Goal: Find specific page/section: Find specific page/section

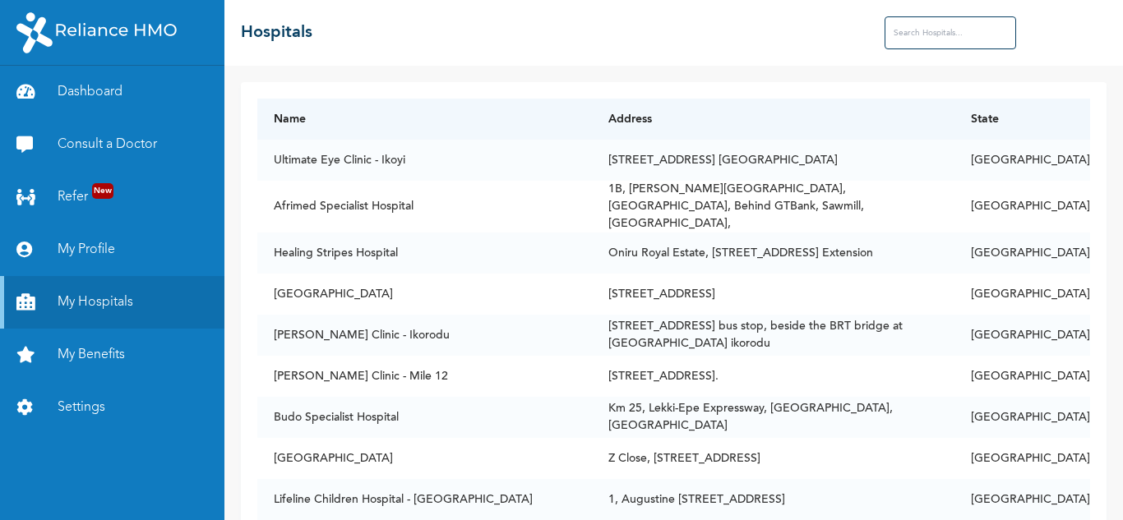
click at [942, 25] on input "text" at bounding box center [951, 32] width 132 height 33
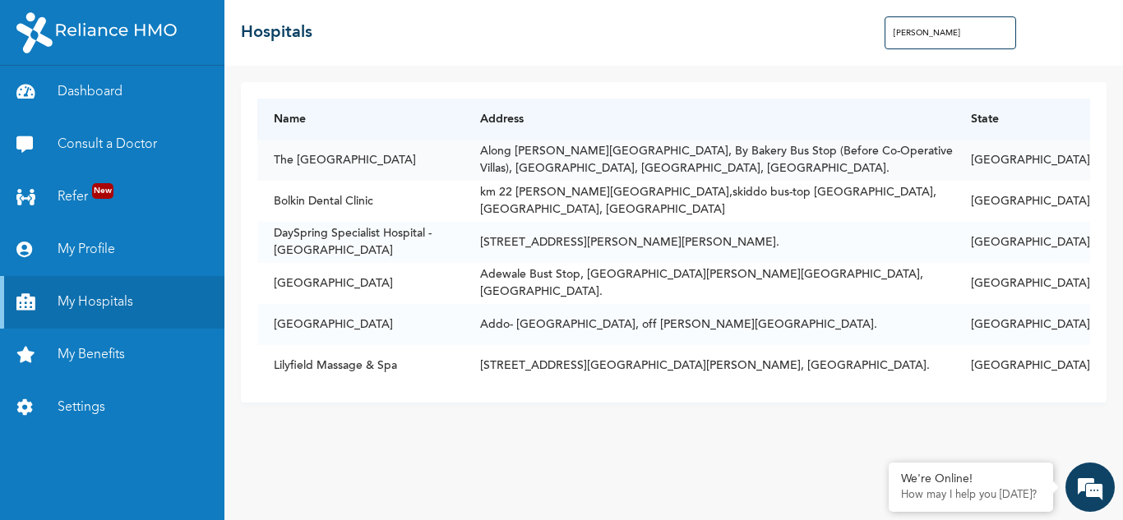
type input "[PERSON_NAME]"
click at [678, 167] on td "Along [PERSON_NAME][GEOGRAPHIC_DATA], By Bakery Bus Stop (Before Co-Operative V…" at bounding box center [709, 160] width 491 height 41
click at [503, 163] on td "Along [PERSON_NAME][GEOGRAPHIC_DATA], By Bakery Bus Stop (Before Co-Operative V…" at bounding box center [709, 160] width 491 height 41
click at [386, 151] on td "The [GEOGRAPHIC_DATA]" at bounding box center [360, 160] width 206 height 41
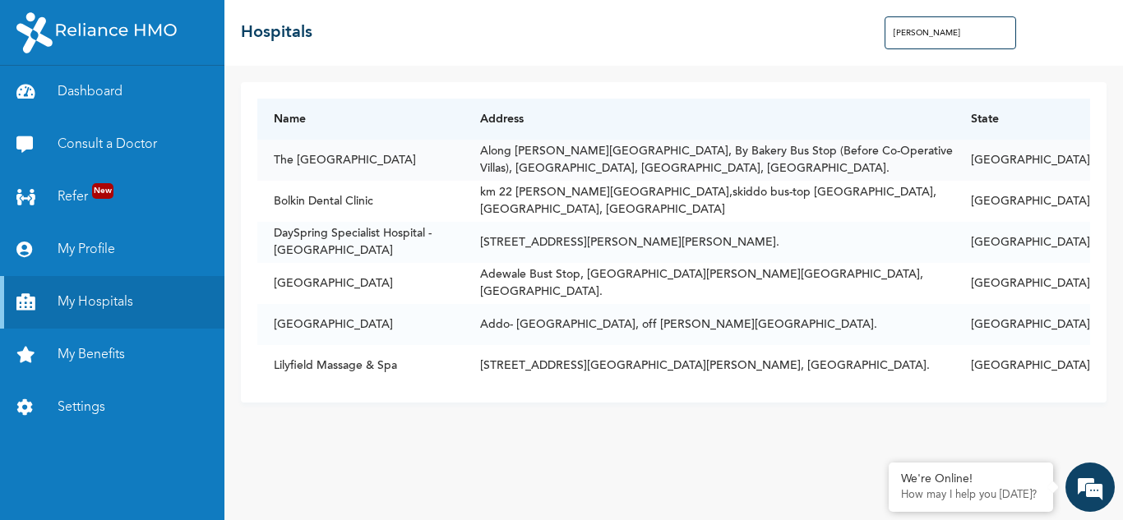
click at [386, 151] on td "The [GEOGRAPHIC_DATA]" at bounding box center [360, 160] width 206 height 41
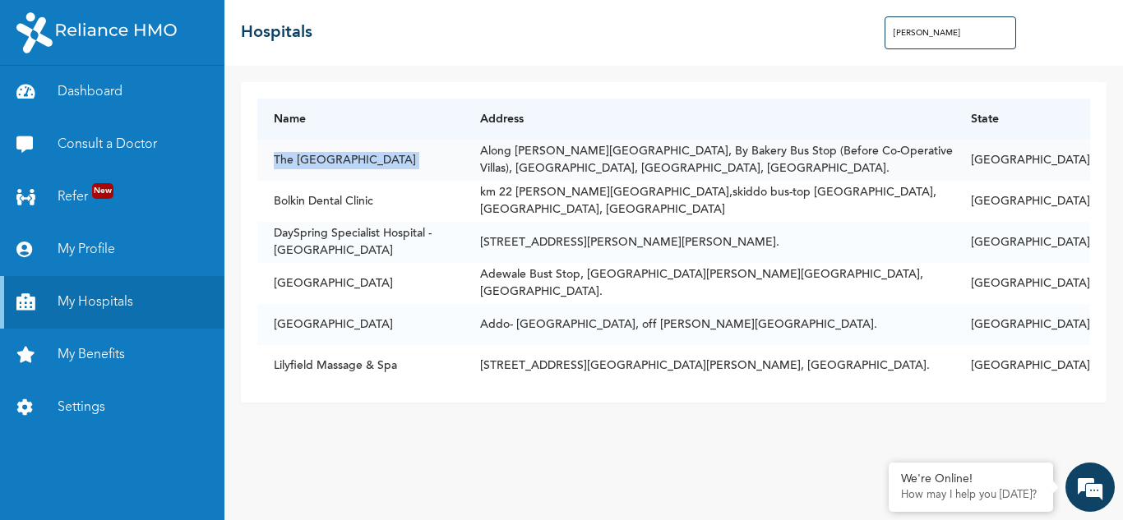
click at [386, 151] on td "The [GEOGRAPHIC_DATA]" at bounding box center [360, 160] width 206 height 41
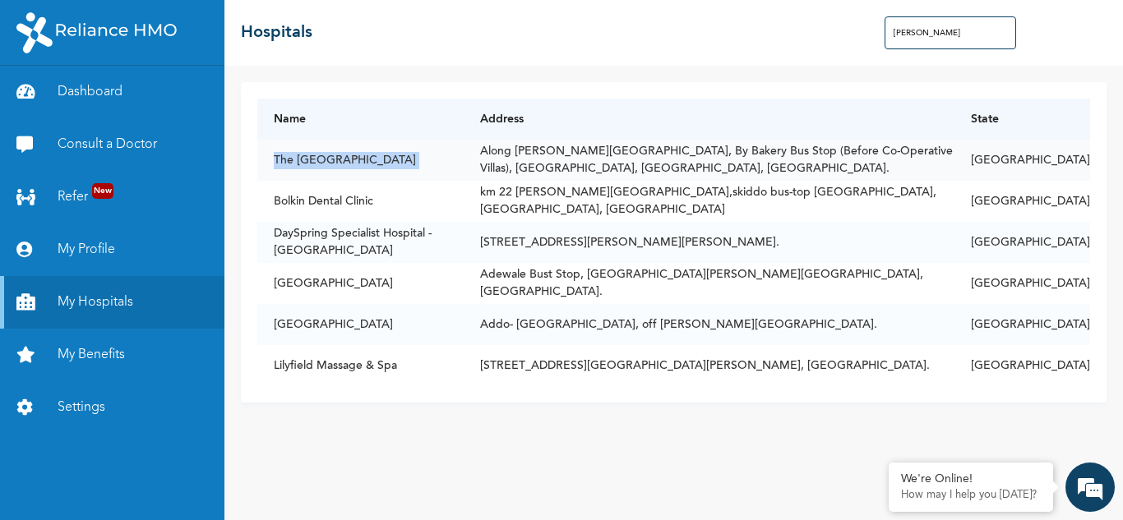
click at [386, 151] on td "The [GEOGRAPHIC_DATA]" at bounding box center [360, 160] width 206 height 41
click at [135, 146] on link "Consult a Doctor" at bounding box center [112, 144] width 224 height 53
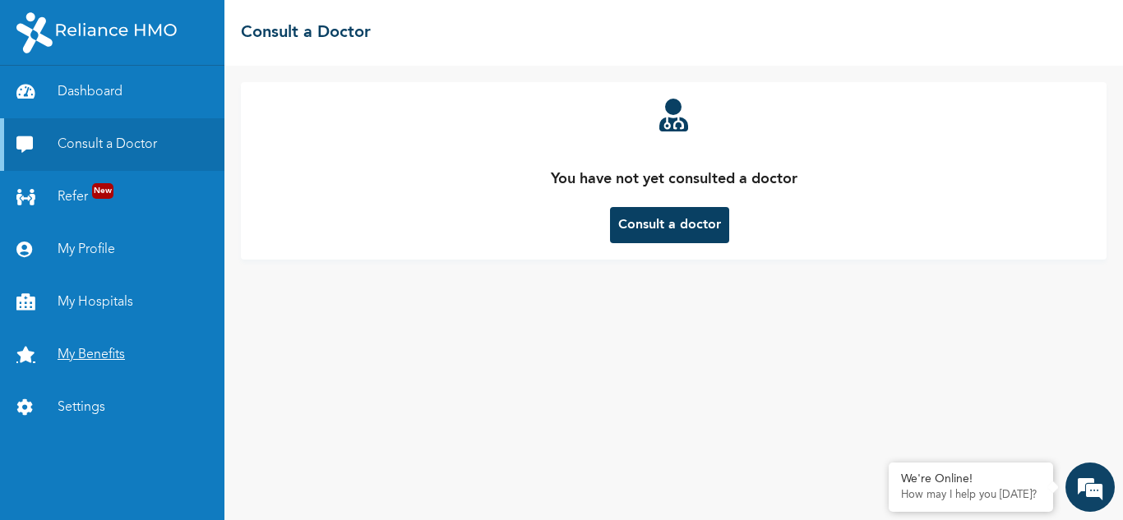
click at [86, 352] on link "My Benefits" at bounding box center [112, 355] width 224 height 53
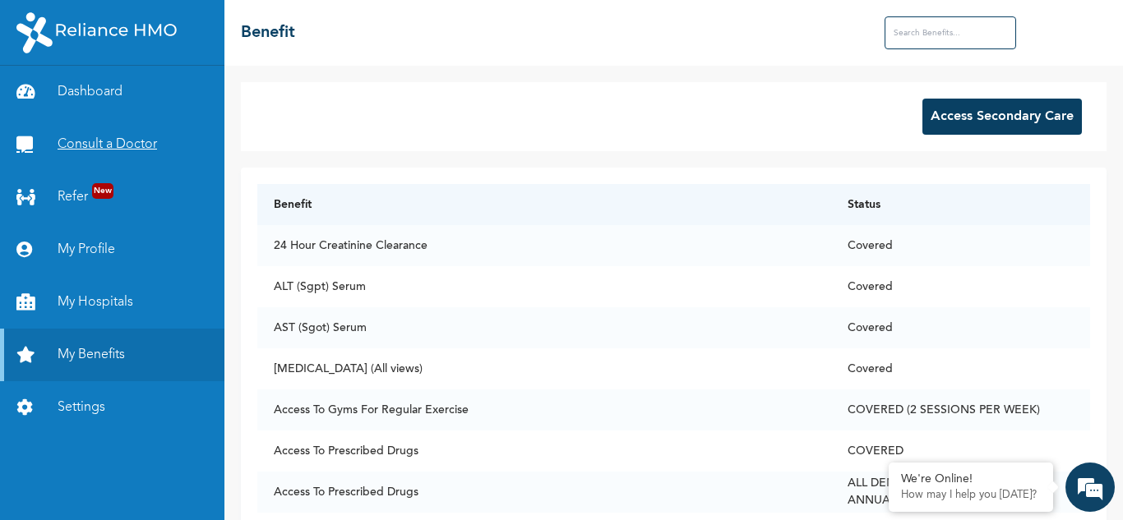
click at [111, 156] on link "Consult a Doctor" at bounding box center [112, 144] width 224 height 53
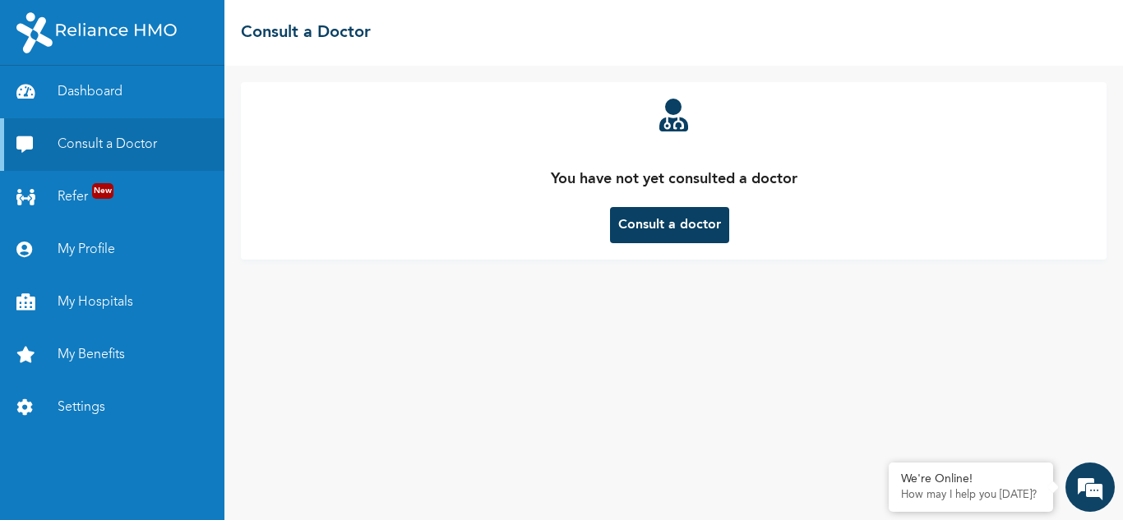
click at [656, 224] on button "Consult a doctor" at bounding box center [669, 225] width 119 height 36
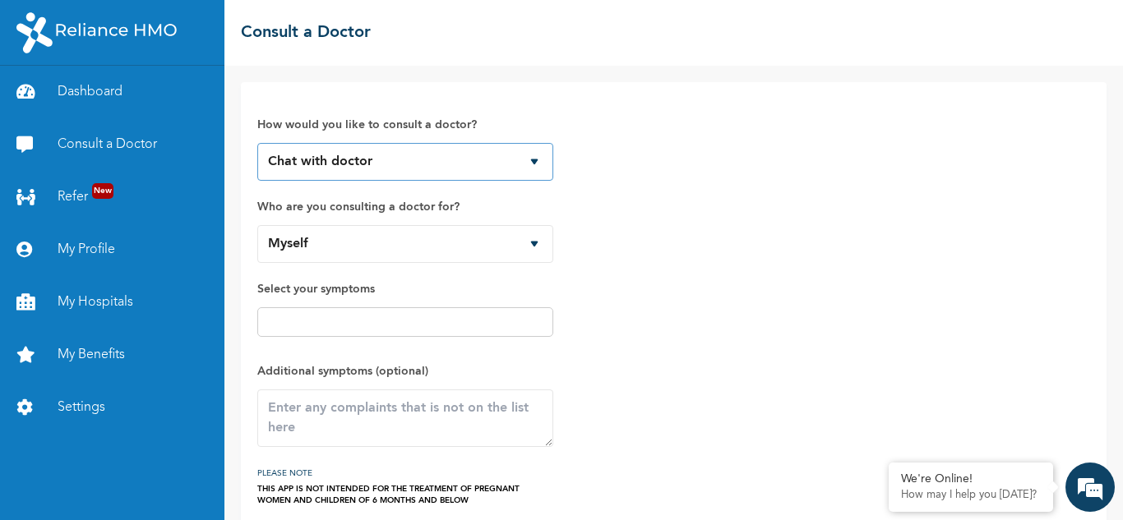
click at [386, 162] on select "Chat with doctor Phone Call" at bounding box center [405, 162] width 296 height 38
click at [62, 205] on link "Refer New" at bounding box center [112, 197] width 224 height 53
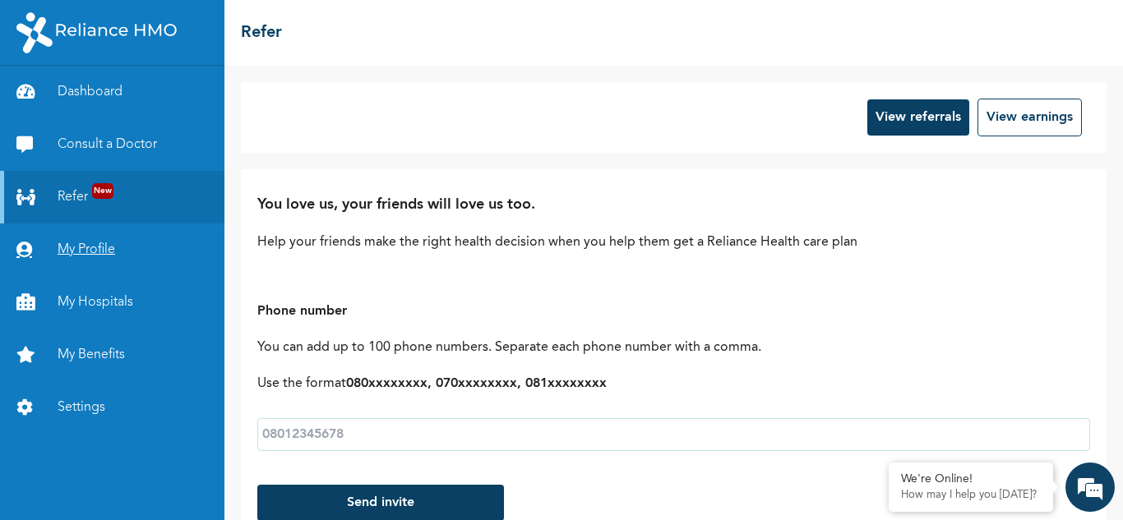
click at [88, 257] on link "My Profile" at bounding box center [112, 250] width 224 height 53
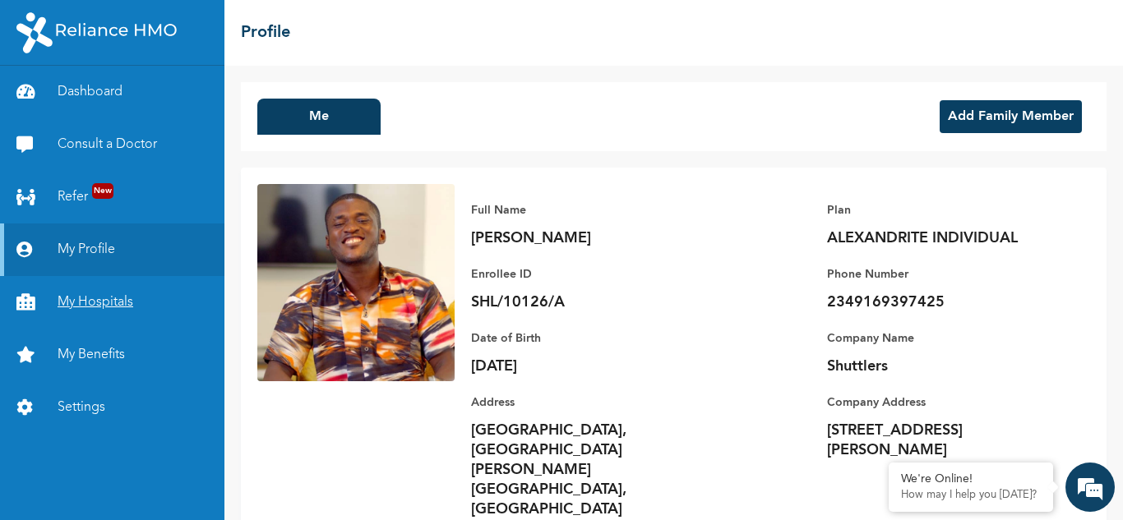
click at [104, 299] on link "My Hospitals" at bounding box center [112, 302] width 224 height 53
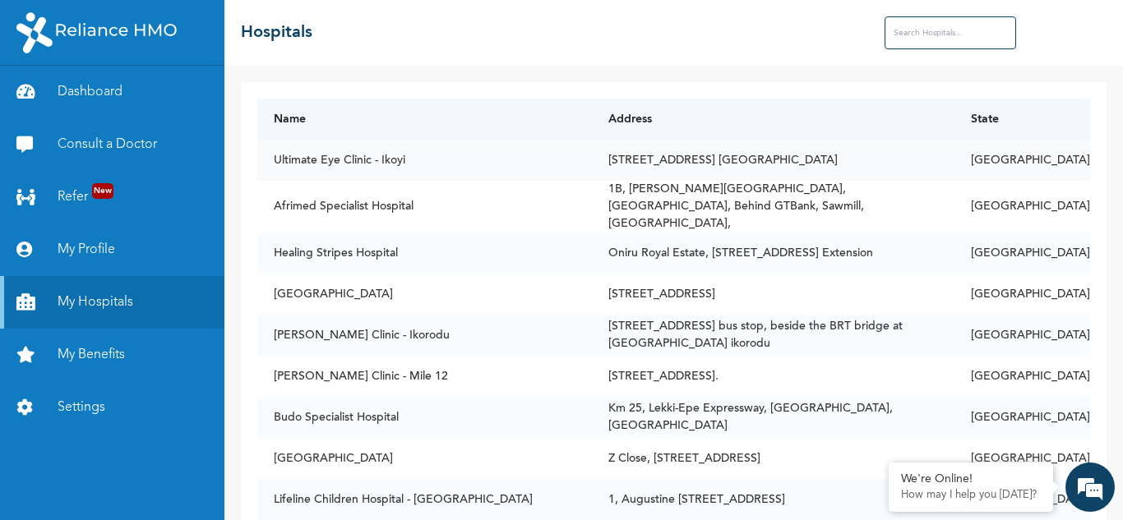
click at [534, 169] on td "Ultimate Eye Clinic - Ikoyi" at bounding box center [424, 160] width 335 height 41
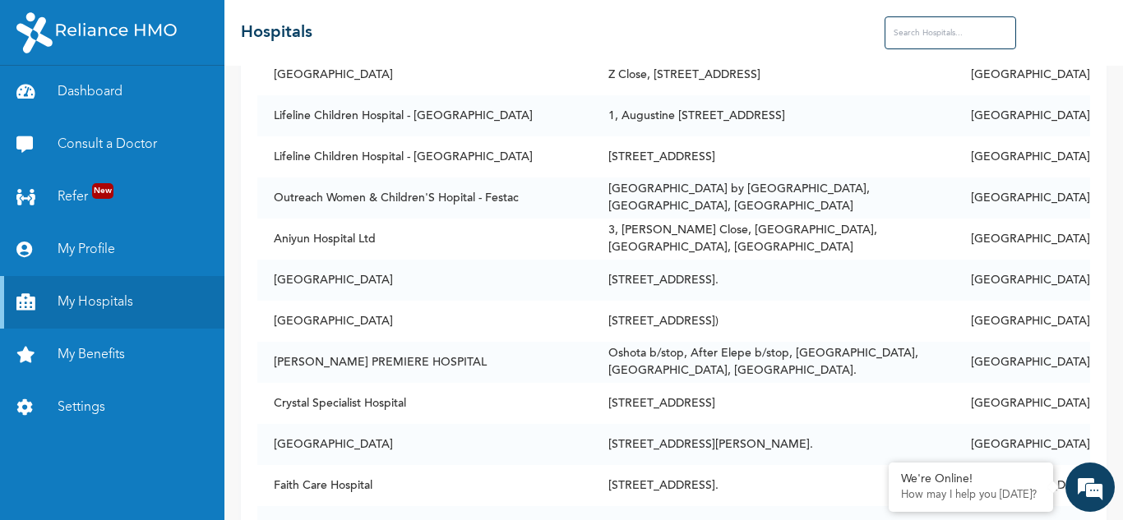
scroll to position [340, 0]
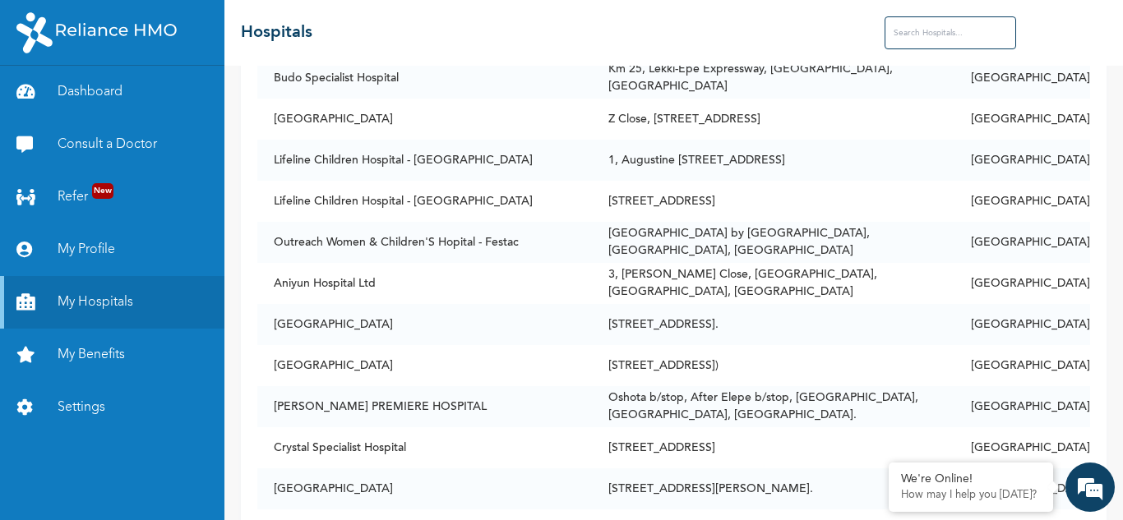
click at [961, 25] on input "text" at bounding box center [951, 32] width 132 height 33
type input "[PERSON_NAME]"
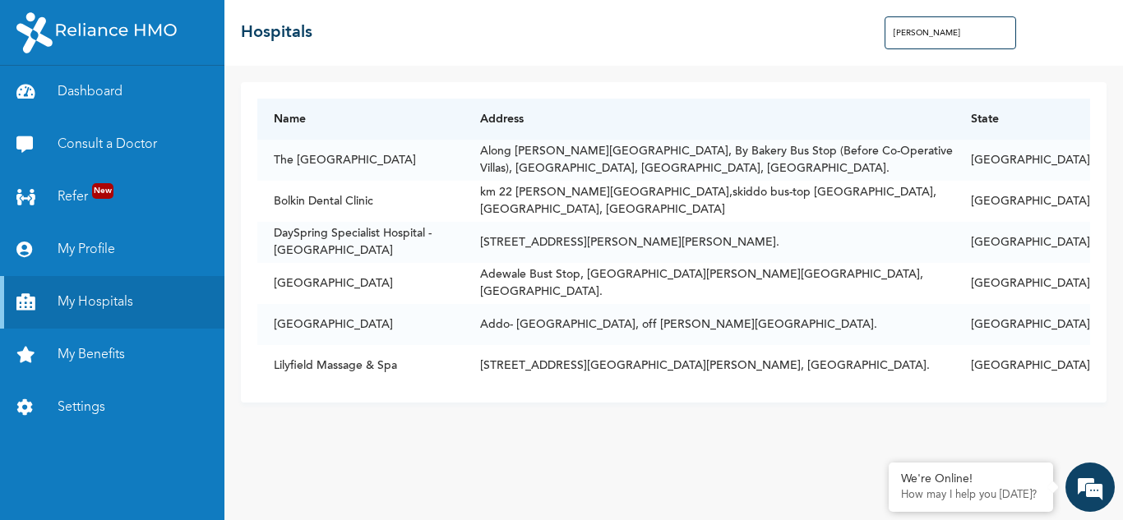
scroll to position [0, 0]
click at [523, 158] on td "Along [PERSON_NAME][GEOGRAPHIC_DATA], By Bakery Bus Stop (Before Co-Operative V…" at bounding box center [709, 160] width 491 height 41
click at [435, 161] on td "The [GEOGRAPHIC_DATA]" at bounding box center [360, 160] width 206 height 41
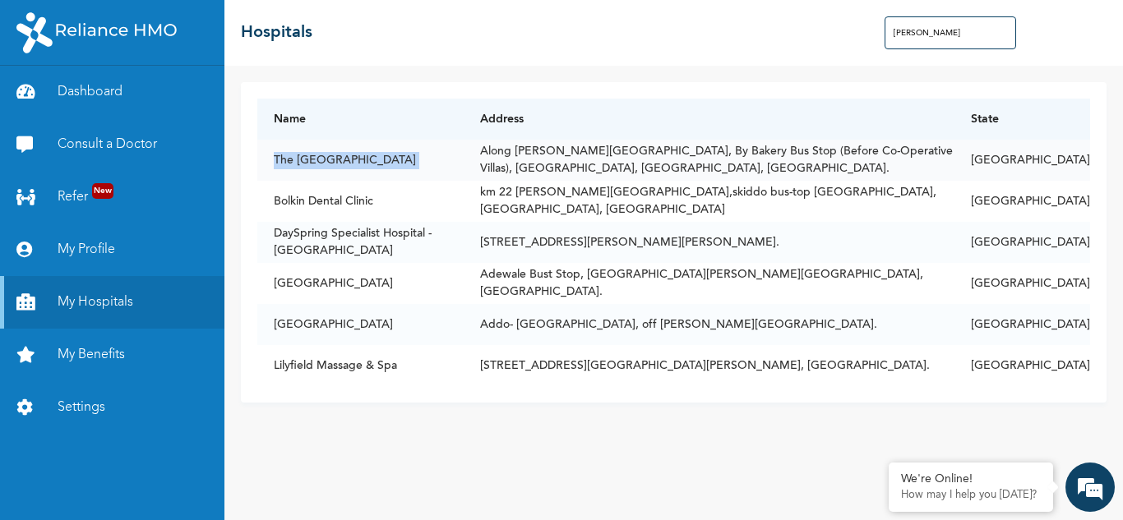
click at [435, 161] on td "The [GEOGRAPHIC_DATA]" at bounding box center [360, 160] width 206 height 41
click at [502, 164] on td "Along [PERSON_NAME][GEOGRAPHIC_DATA], By Bakery Bus Stop (Before Co-Operative V…" at bounding box center [709, 160] width 491 height 41
click at [97, 133] on link "Consult a Doctor" at bounding box center [112, 144] width 224 height 53
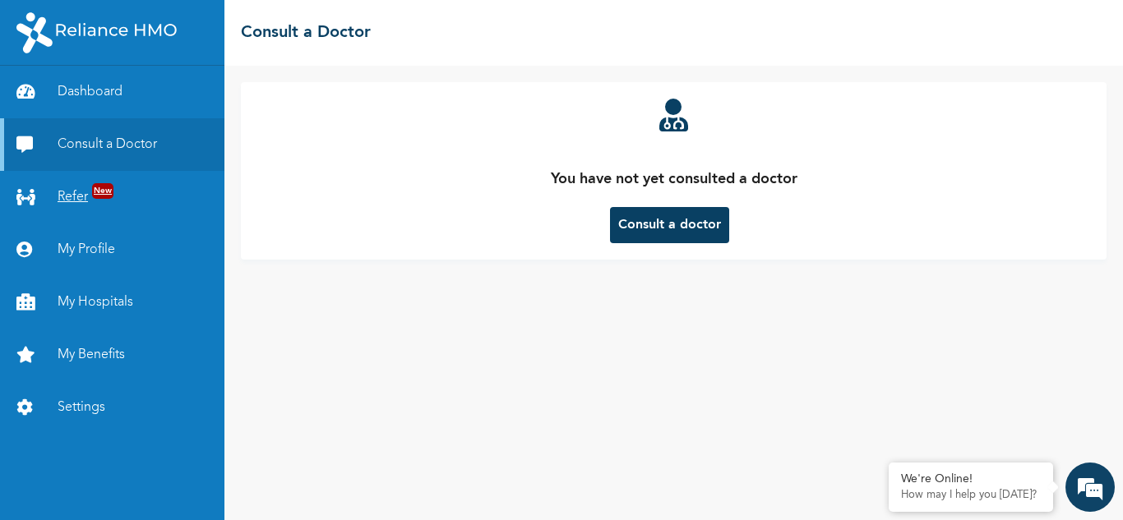
click at [83, 207] on link "Refer New" at bounding box center [112, 197] width 224 height 53
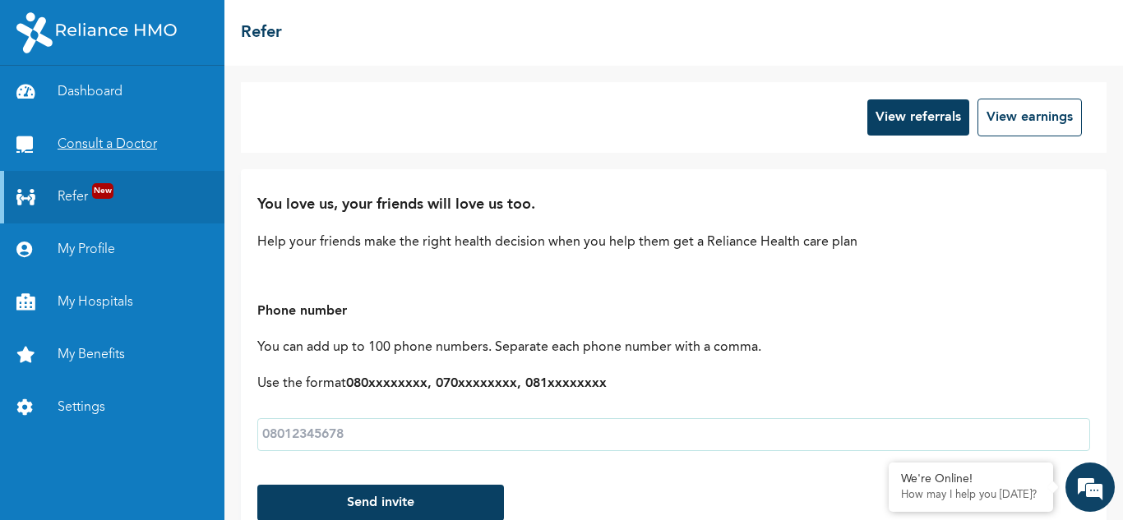
click at [101, 140] on link "Consult a Doctor" at bounding box center [112, 144] width 224 height 53
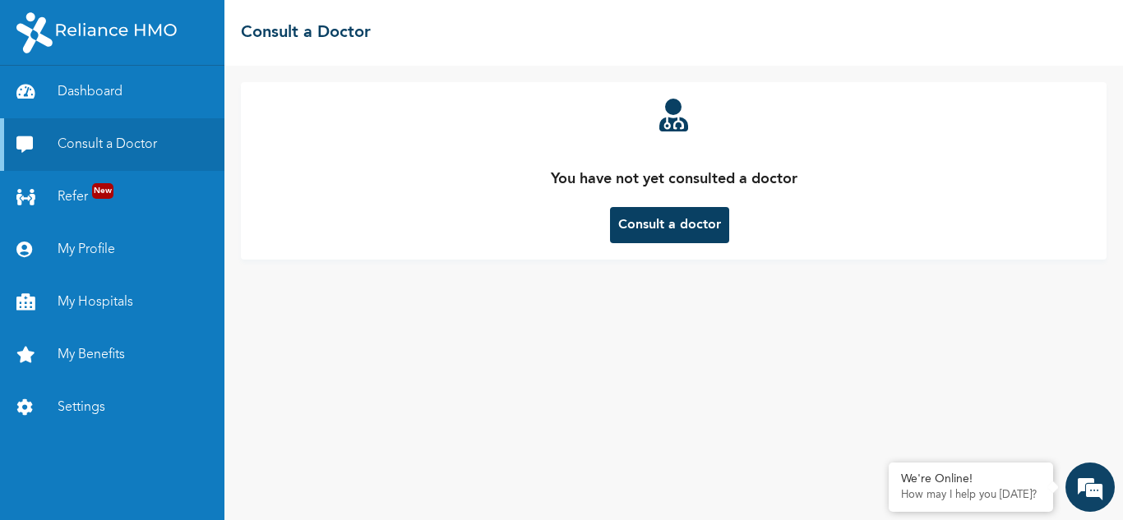
click at [700, 224] on button "Consult a doctor" at bounding box center [669, 225] width 119 height 36
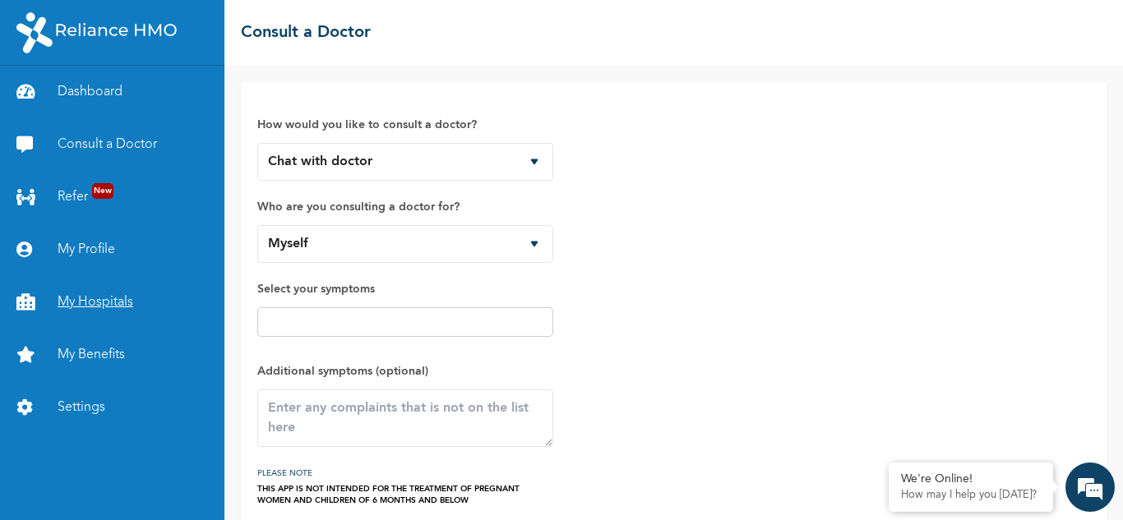
click at [132, 306] on link "My Hospitals" at bounding box center [112, 302] width 224 height 53
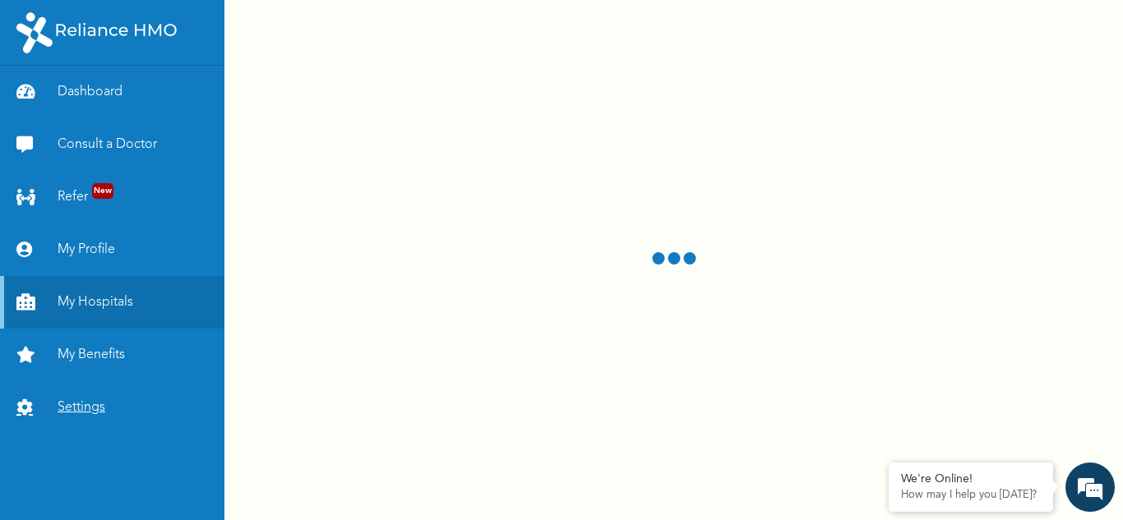
click at [86, 397] on link "Settings" at bounding box center [112, 407] width 224 height 53
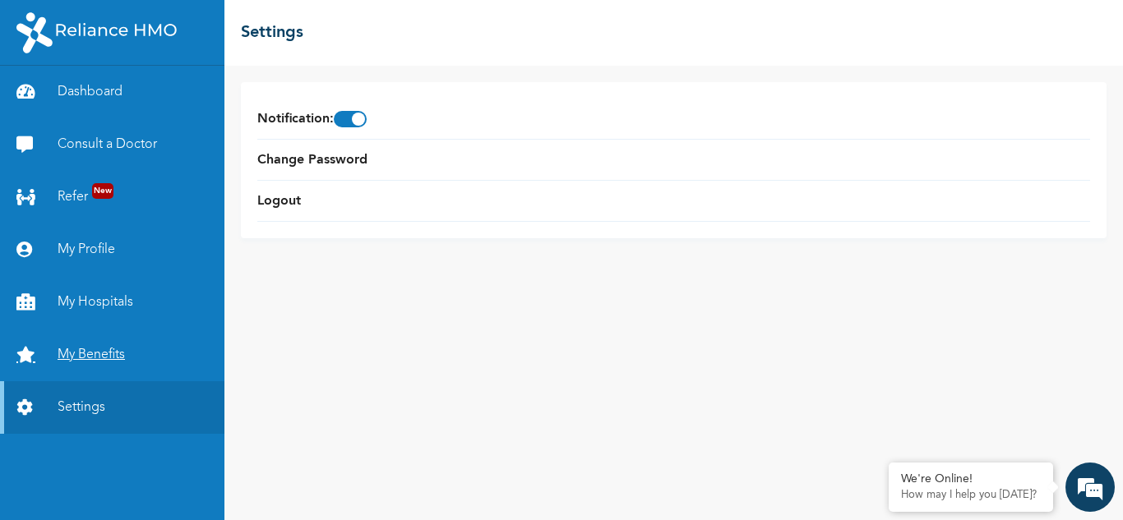
click at [100, 344] on link "My Benefits" at bounding box center [112, 355] width 224 height 53
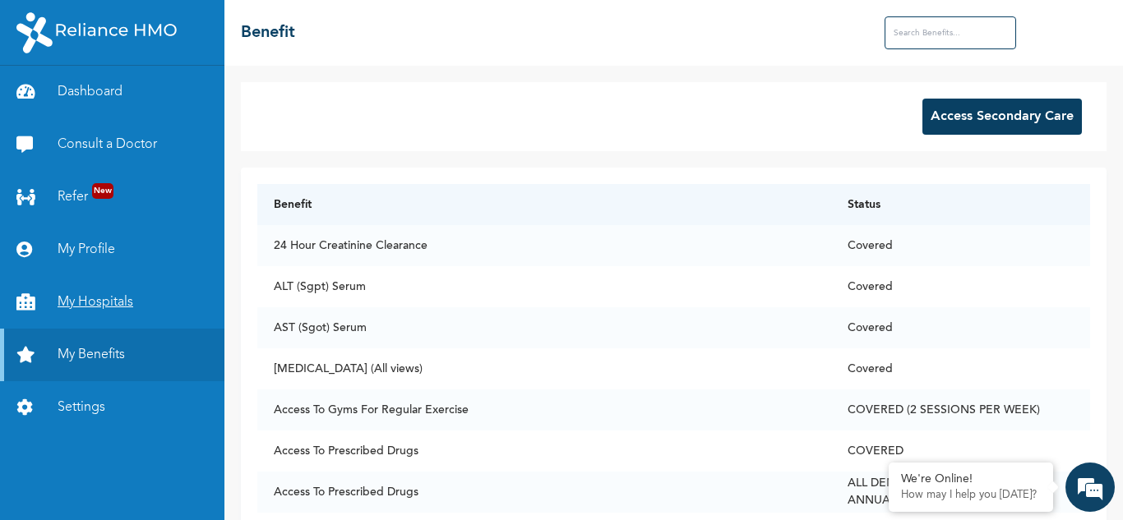
click at [111, 314] on link "My Hospitals" at bounding box center [112, 302] width 224 height 53
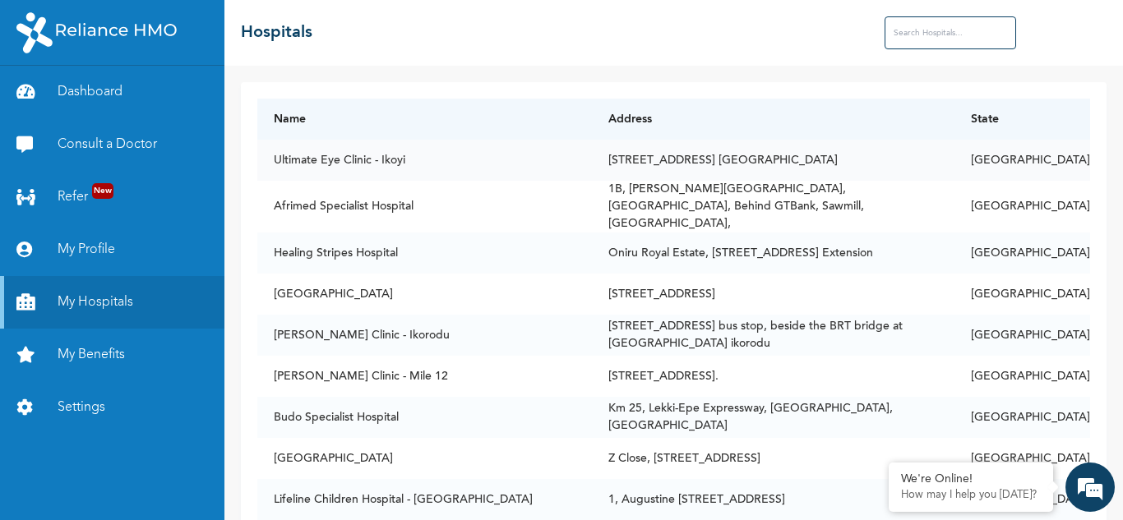
click at [465, 167] on td "Ultimate Eye Clinic - Ikoyi" at bounding box center [424, 160] width 335 height 41
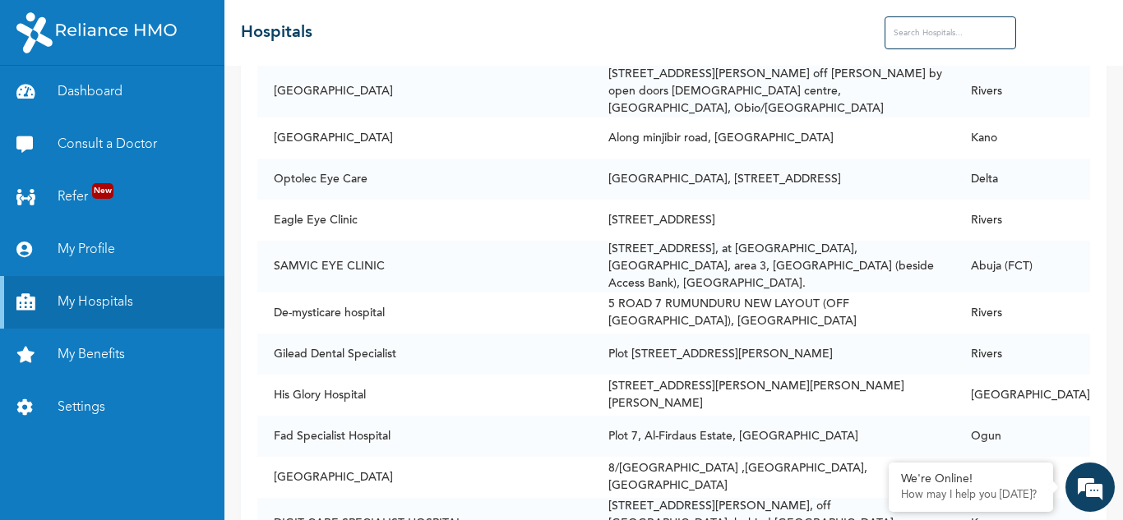
scroll to position [54183, 0]
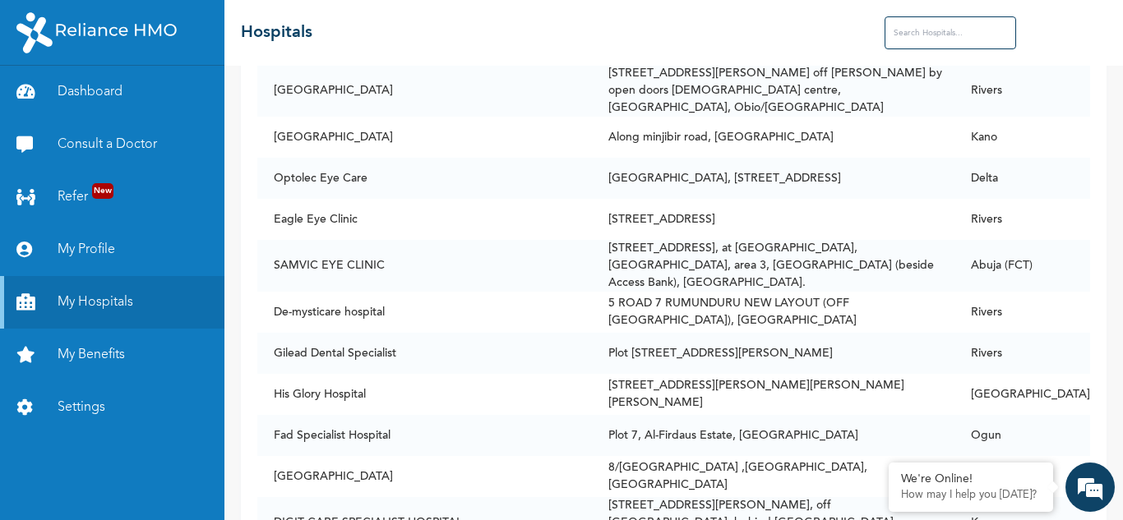
click at [949, 29] on input "text" at bounding box center [951, 32] width 132 height 33
type input "[PERSON_NAME]"
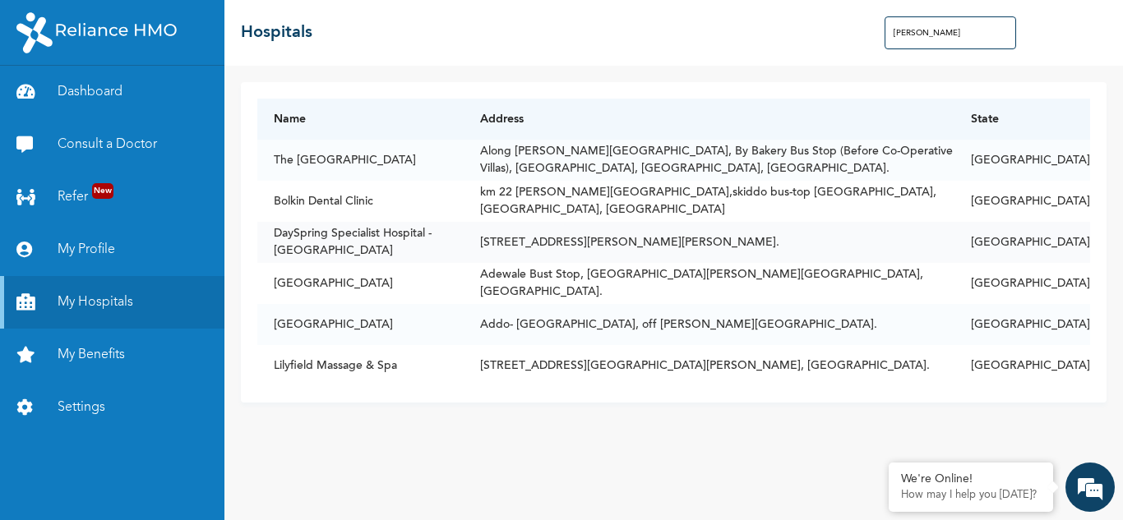
click at [497, 247] on td "[STREET_ADDRESS][PERSON_NAME][PERSON_NAME]." at bounding box center [709, 242] width 491 height 41
